Goal: Obtain resource: Download file/media

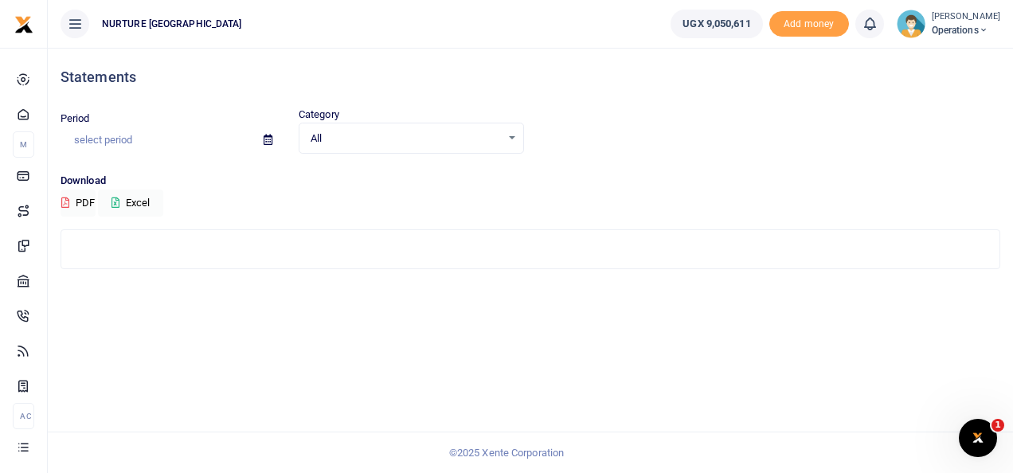
click at [120, 137] on input "text" at bounding box center [156, 140] width 190 height 27
type input "08/01/2024 - 09/01/2024"
click at [268, 138] on icon at bounding box center [268, 140] width 9 height 10
click at [194, 137] on input "08/01/2024 - 09/01/2024" at bounding box center [156, 140] width 190 height 27
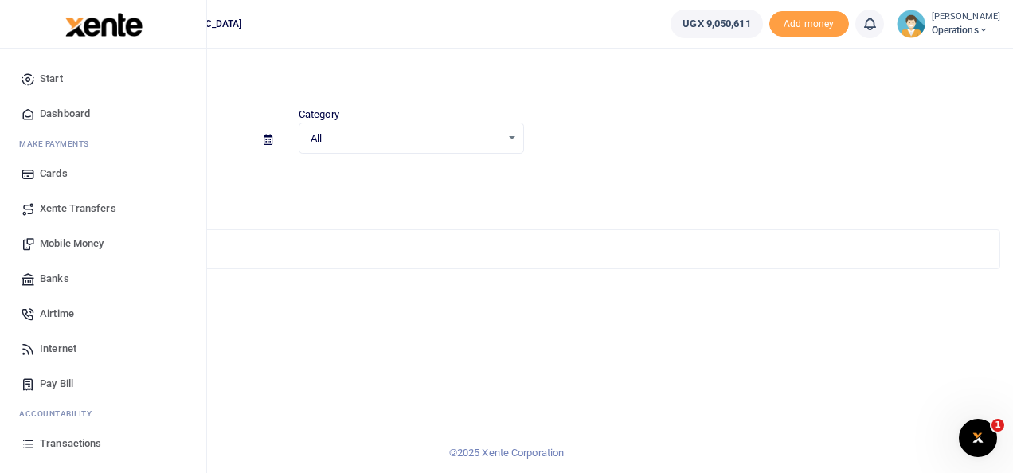
click at [66, 441] on span "Transactions" at bounding box center [70, 444] width 61 height 16
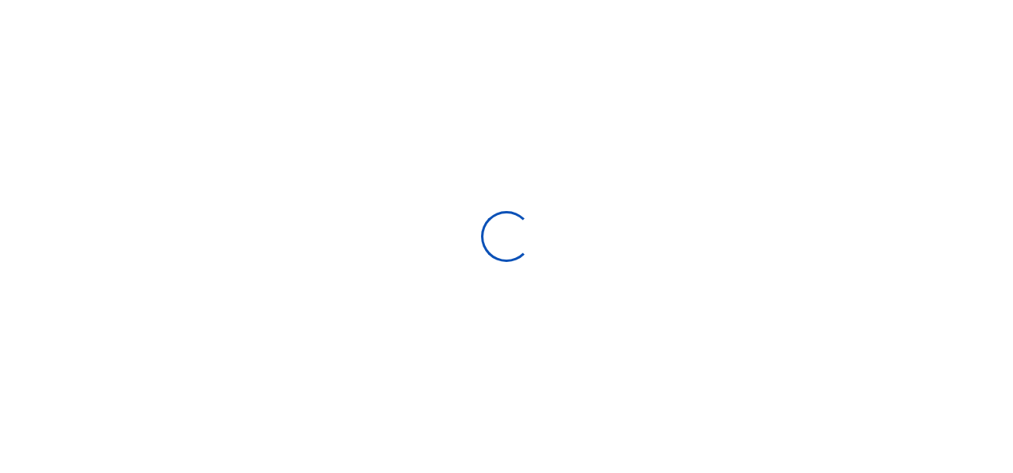
select select
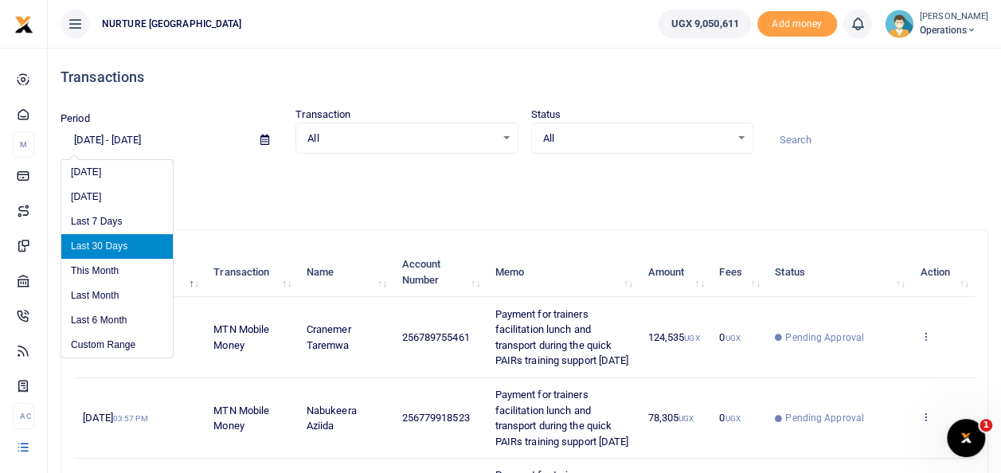
click at [112, 142] on input "[DATE] - [DATE]" at bounding box center [154, 140] width 187 height 27
click at [94, 293] on li "Last Month" at bounding box center [117, 296] width 112 height 25
type input "[DATE] - [DATE]"
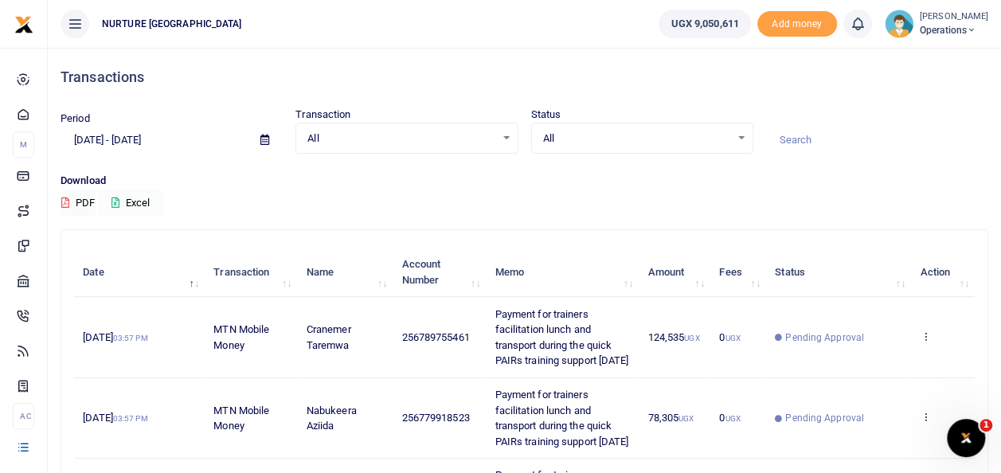
click at [145, 206] on button "Excel" at bounding box center [130, 203] width 65 height 27
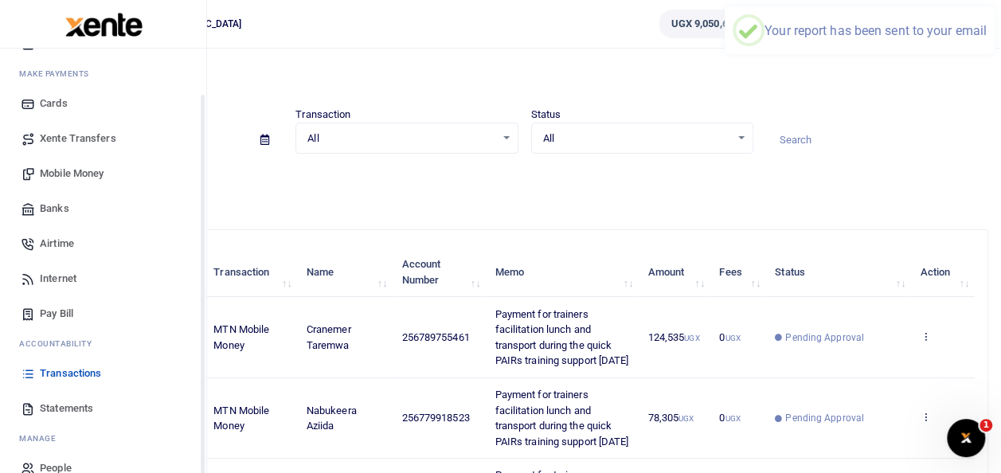
scroll to position [95, 0]
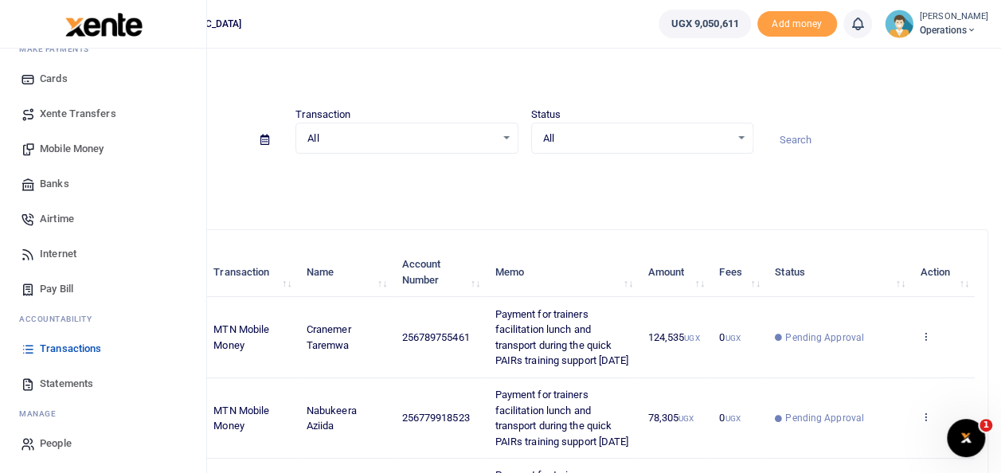
click at [65, 380] on span "Statements" at bounding box center [66, 384] width 53 height 16
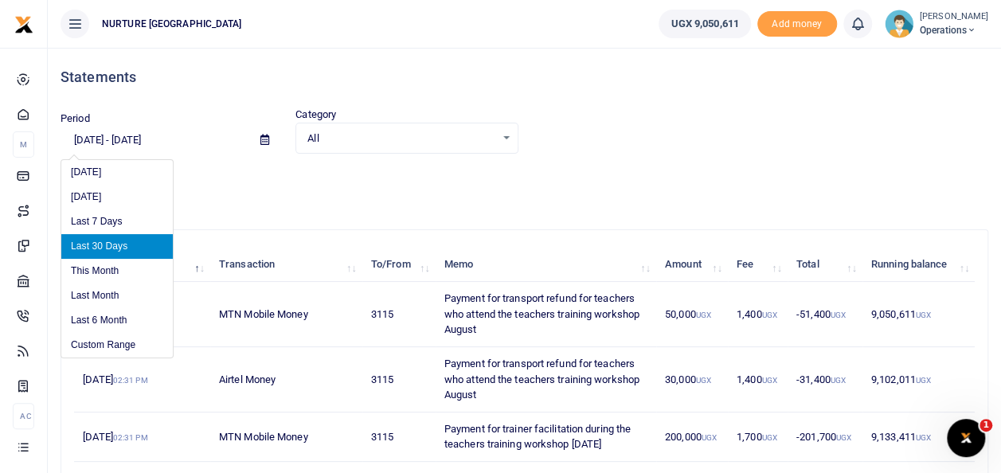
click at [167, 137] on input "[DATE] - [DATE]" at bounding box center [154, 140] width 187 height 27
click at [96, 301] on li "Last Month" at bounding box center [117, 296] width 112 height 25
type input "[DATE] - [DATE]"
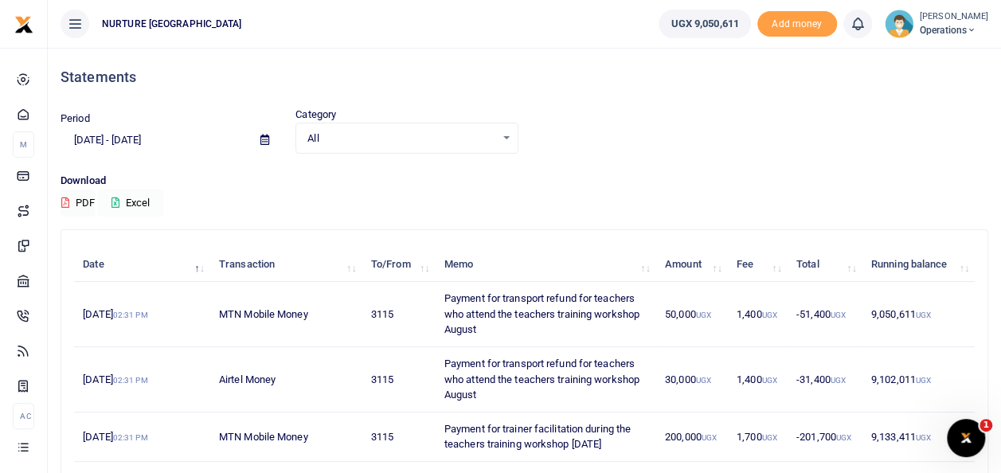
click at [147, 198] on button "Excel" at bounding box center [130, 203] width 65 height 27
